Goal: Navigation & Orientation: Find specific page/section

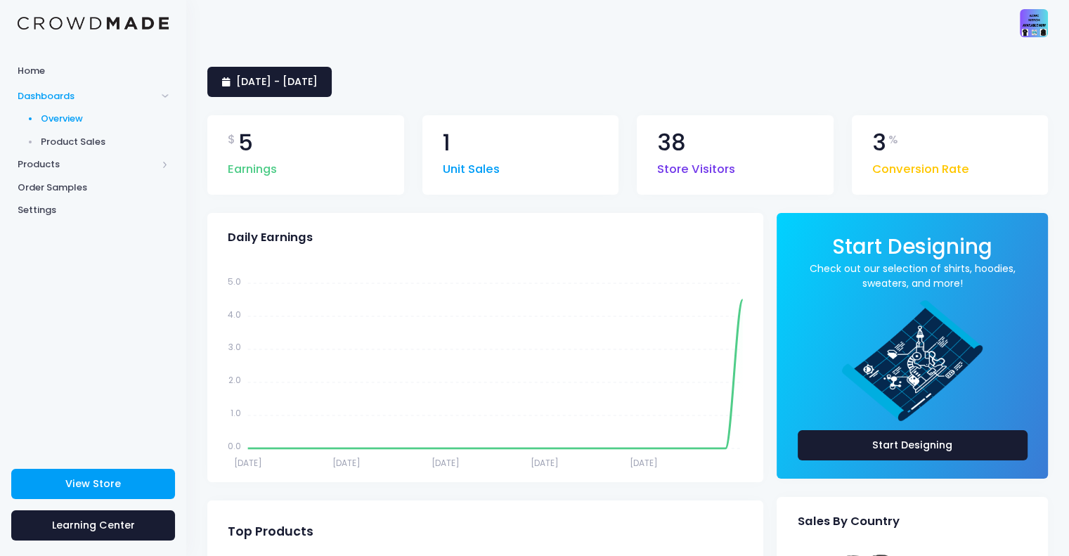
click at [38, 238] on div "Home Dashboards Overview Product Sales Products Product Builder Product Editor …" at bounding box center [93, 251] width 186 height 389
click at [115, 489] on span "View Store" at bounding box center [93, 484] width 56 height 14
click at [48, 166] on span "Products" at bounding box center [87, 164] width 139 height 14
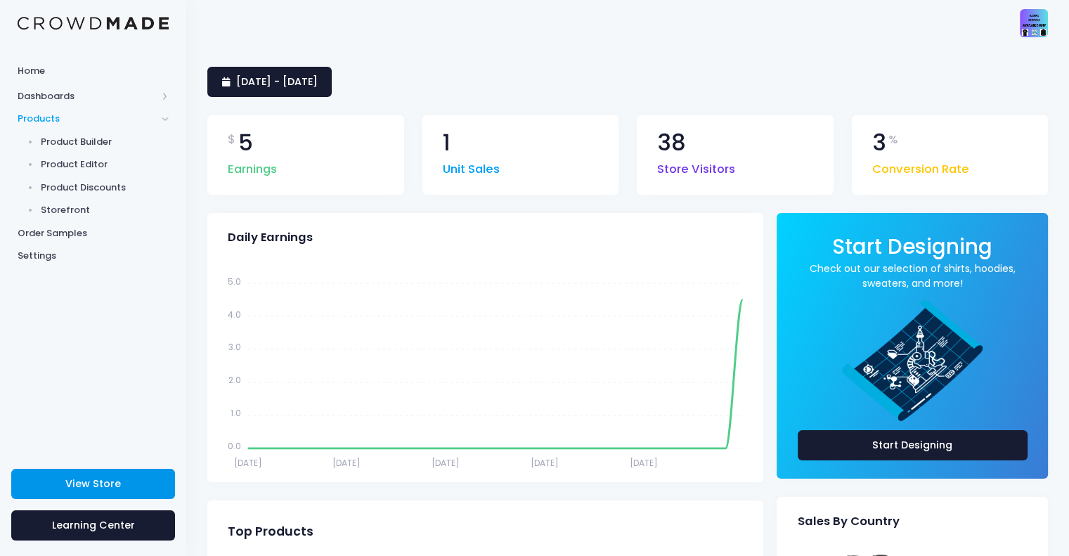
click at [91, 473] on link "View Store" at bounding box center [93, 484] width 164 height 30
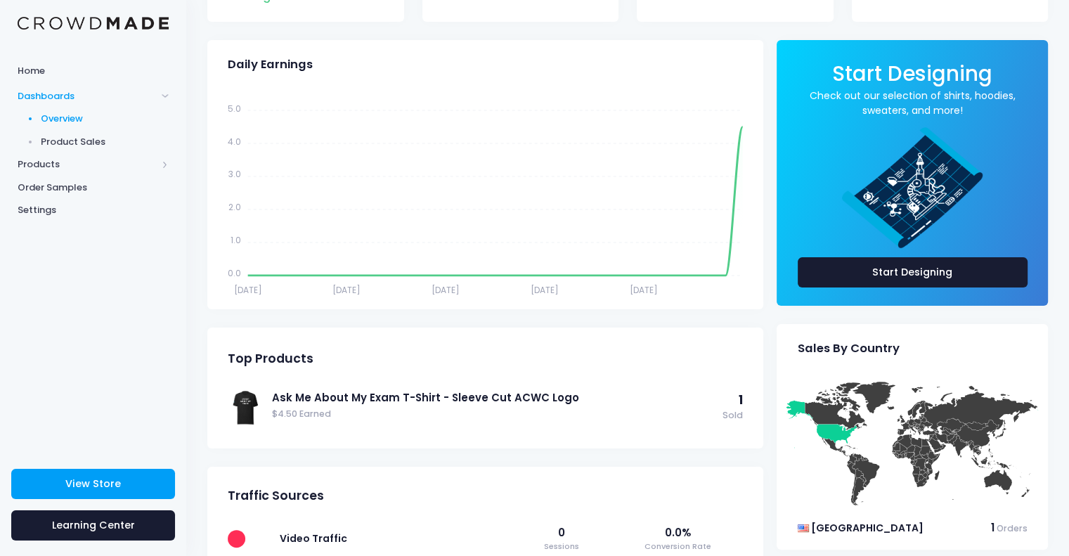
scroll to position [301, 0]
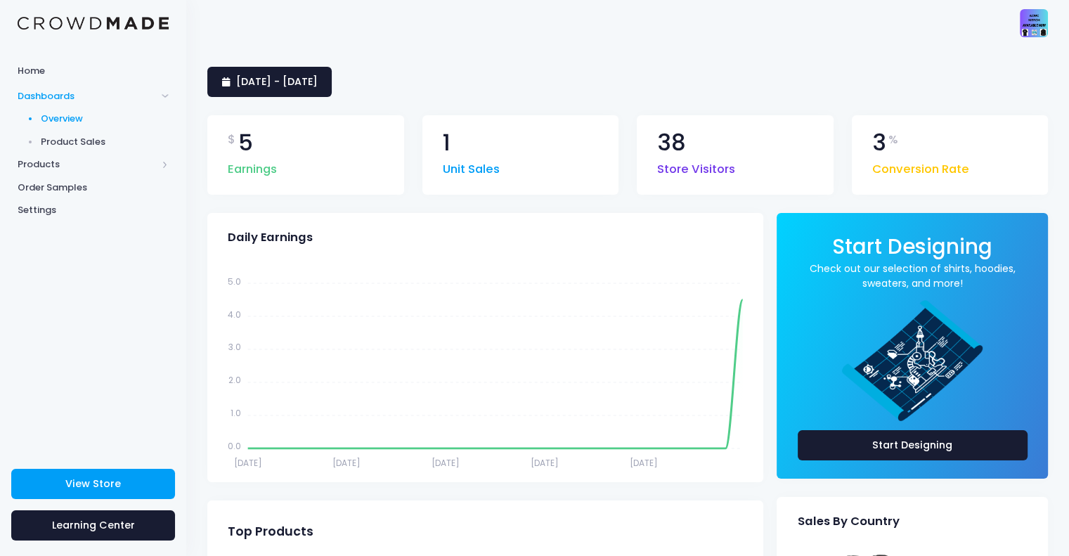
click at [89, 106] on span "Dashboards" at bounding box center [93, 95] width 186 height 23
click at [87, 482] on span "View Store" at bounding box center [93, 484] width 56 height 14
